Goal: Task Accomplishment & Management: Use online tool/utility

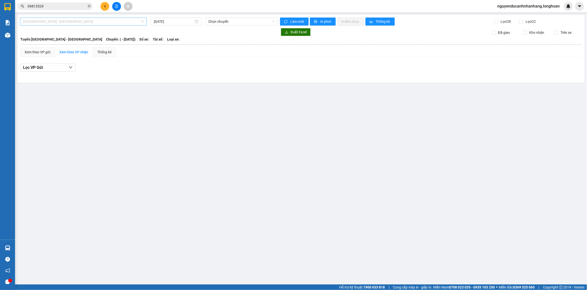
click at [95, 23] on span "[GEOGRAPHIC_DATA] - [GEOGRAPHIC_DATA]" at bounding box center [83, 22] width 121 height 8
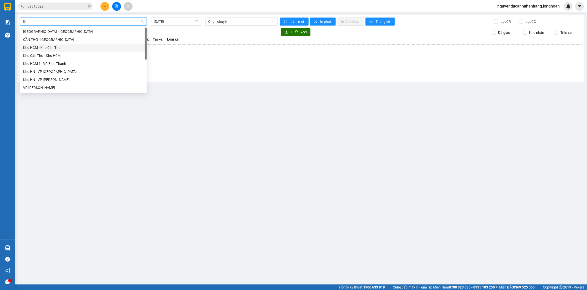
type input "tha"
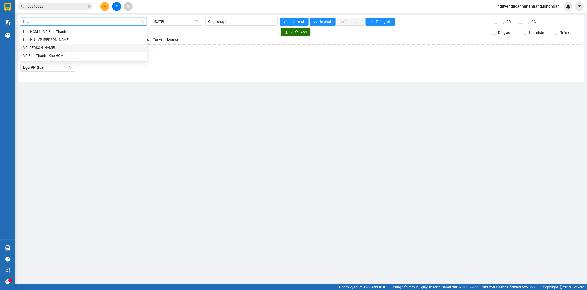
click at [51, 47] on div "VP [PERSON_NAME]" at bounding box center [83, 48] width 121 height 6
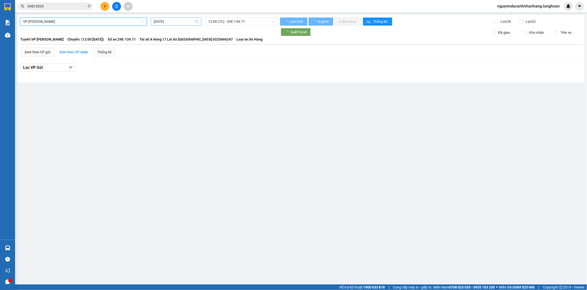
click at [180, 23] on input "[DATE]" at bounding box center [174, 22] width 40 height 6
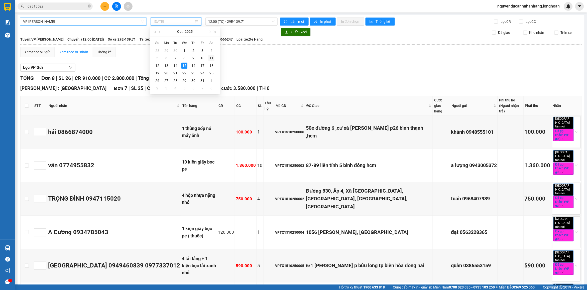
click at [213, 59] on div "11" at bounding box center [212, 58] width 6 height 6
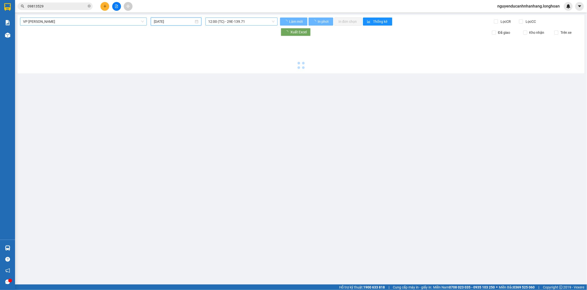
type input "[DATE]"
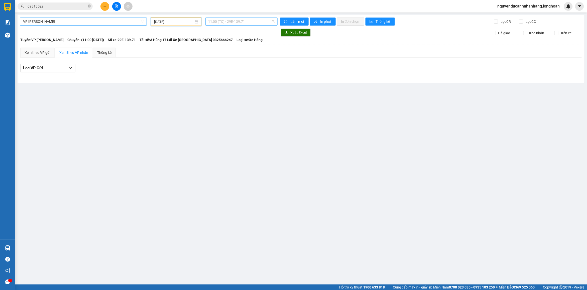
click at [248, 23] on span "11:00 (TC) - 29E-139.71" at bounding box center [242, 22] width 66 height 8
click at [236, 48] on div "20:00 (TC) - 29E-139.71" at bounding box center [228, 48] width 39 height 6
click at [236, 23] on span "20:00 (TC) - 29E-139.71" at bounding box center [242, 22] width 66 height 8
click at [231, 41] on div "11:00 (TC) - 29E-139.71" at bounding box center [228, 40] width 39 height 6
click at [44, 50] on div "Xem theo VP gửi" at bounding box center [38, 53] width 26 height 6
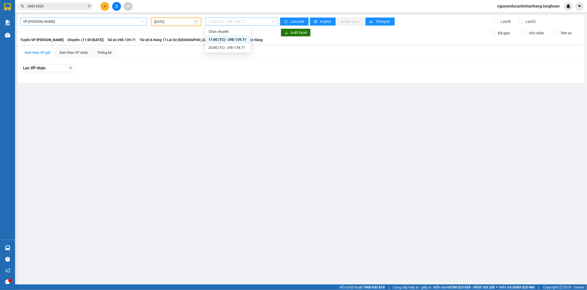
click at [243, 19] on span "11:00 (TC) - 29E-139.71" at bounding box center [242, 22] width 66 height 8
